Goal: Task Accomplishment & Management: Use online tool/utility

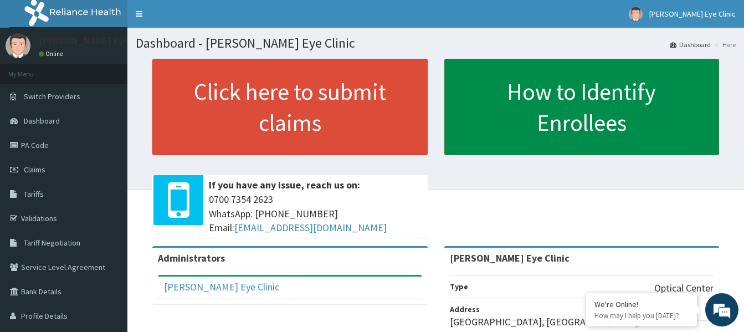
click at [549, 100] on link "How to Identify Enrollees" at bounding box center [581, 107] width 275 height 96
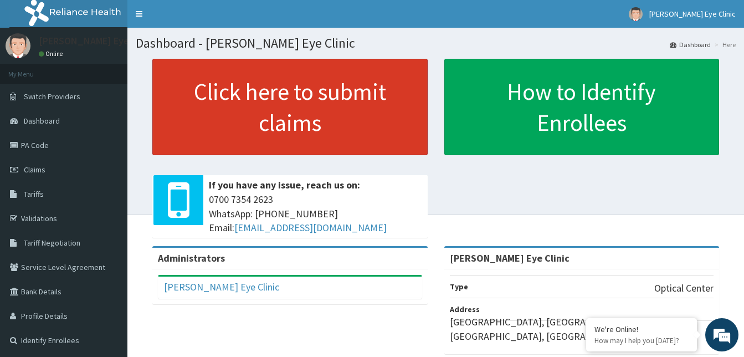
click at [231, 81] on link "Click here to submit claims" at bounding box center [289, 107] width 275 height 96
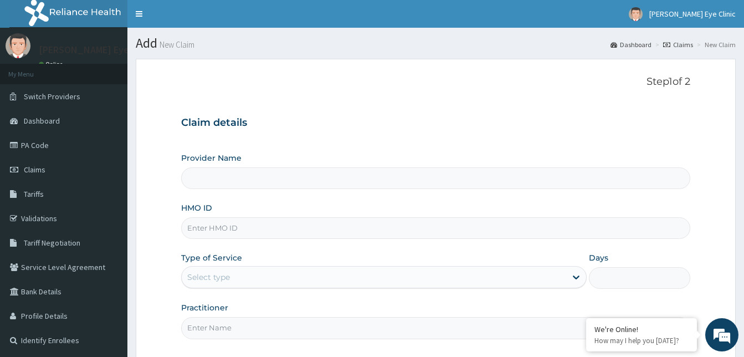
type input "[PERSON_NAME] Eye Clinic"
